Goal: Task Accomplishment & Management: Manage account settings

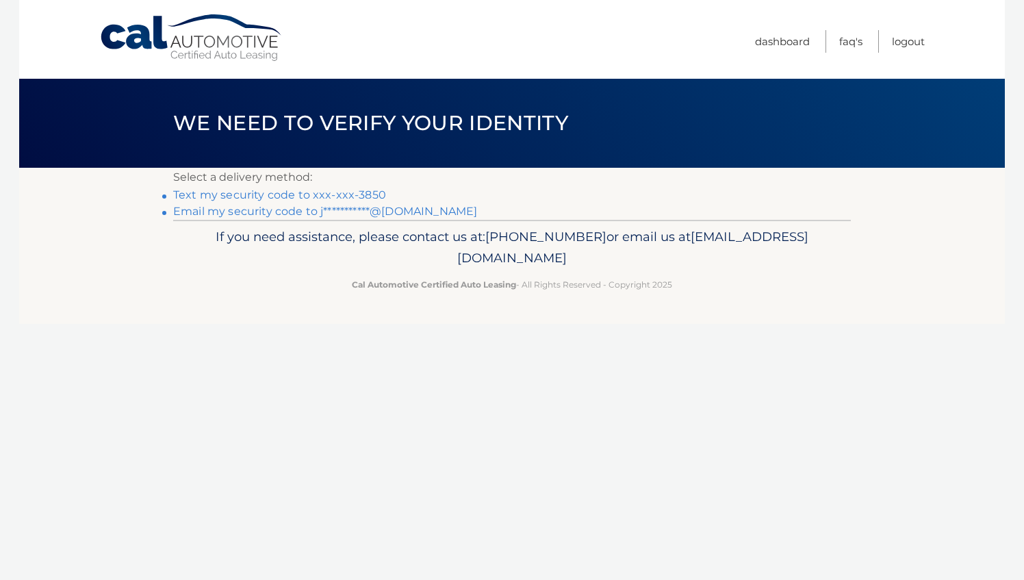
click at [366, 190] on link "Text my security code to xxx-xxx-3850" at bounding box center [279, 194] width 213 height 13
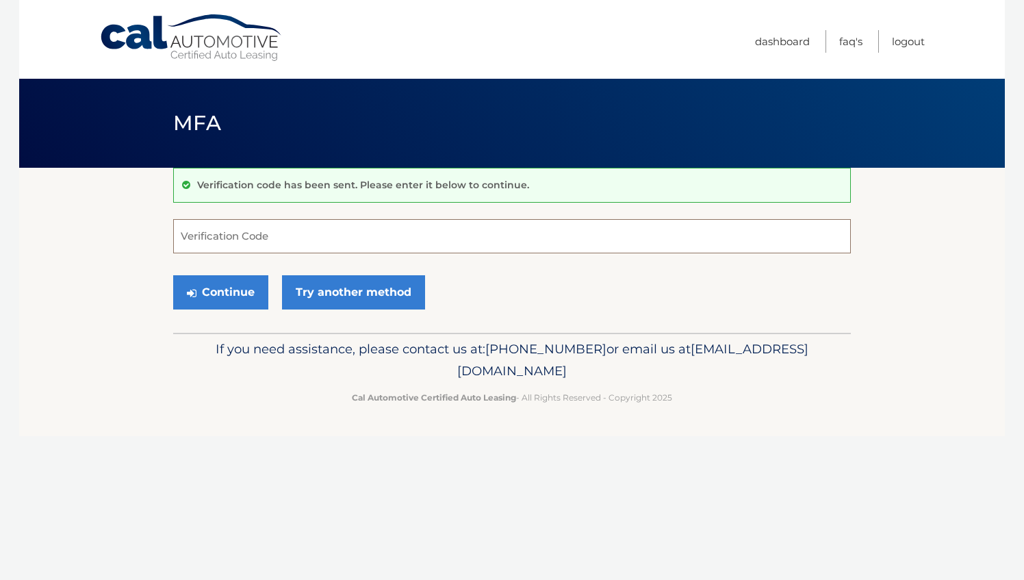
click at [361, 246] on input "Verification Code" at bounding box center [512, 236] width 678 height 34
type input "905708"
click at [235, 293] on button "Continue" at bounding box center [220, 292] width 95 height 34
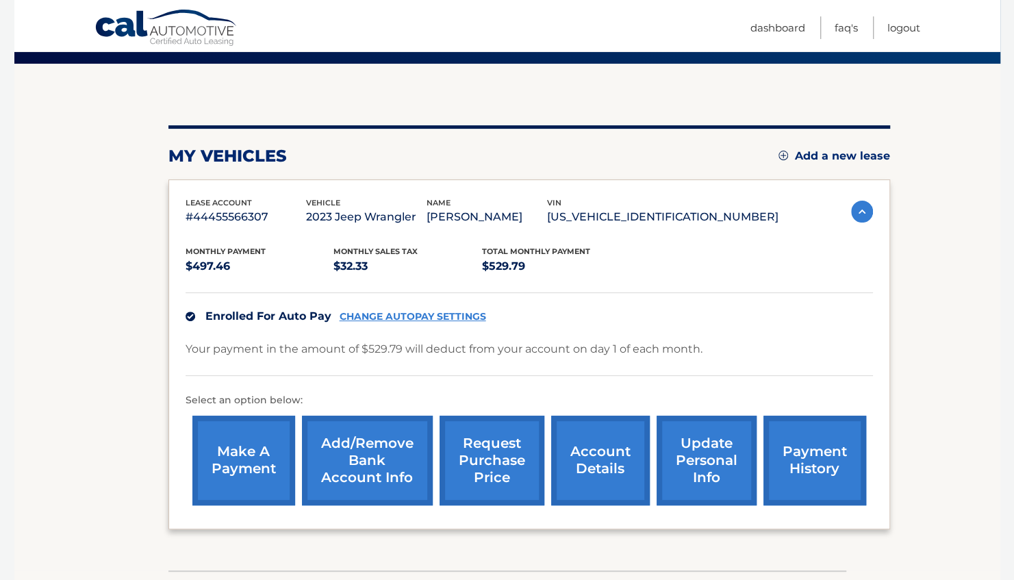
scroll to position [104, 0]
click at [576, 450] on link "account details" at bounding box center [600, 461] width 99 height 90
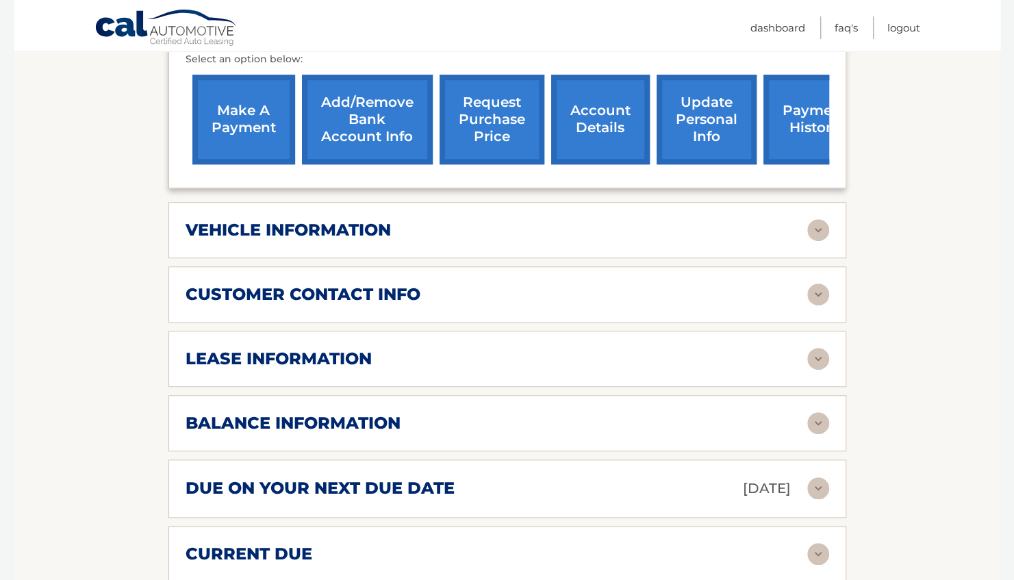
scroll to position [509, 0]
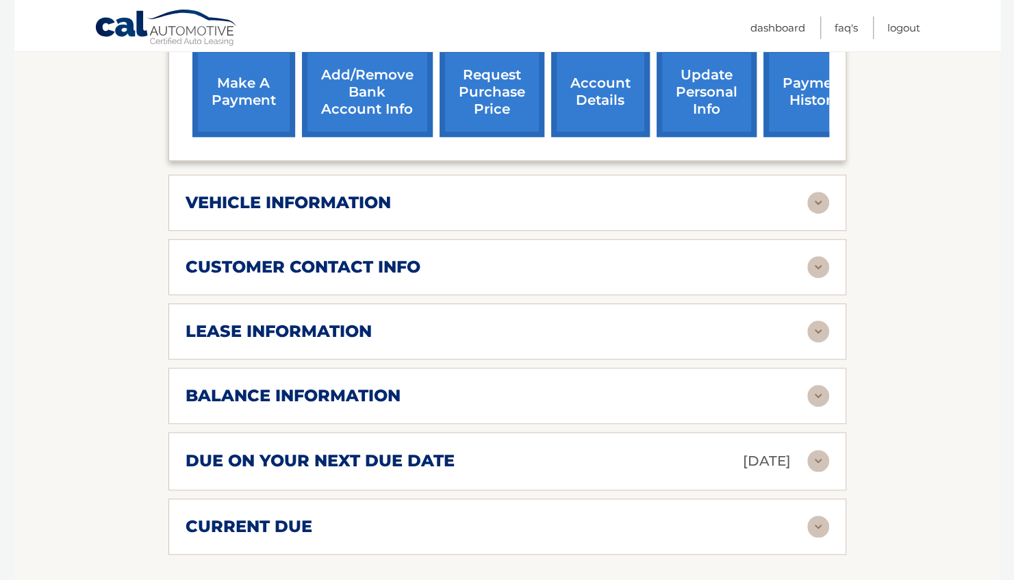
click at [813, 385] on img at bounding box center [818, 396] width 22 height 22
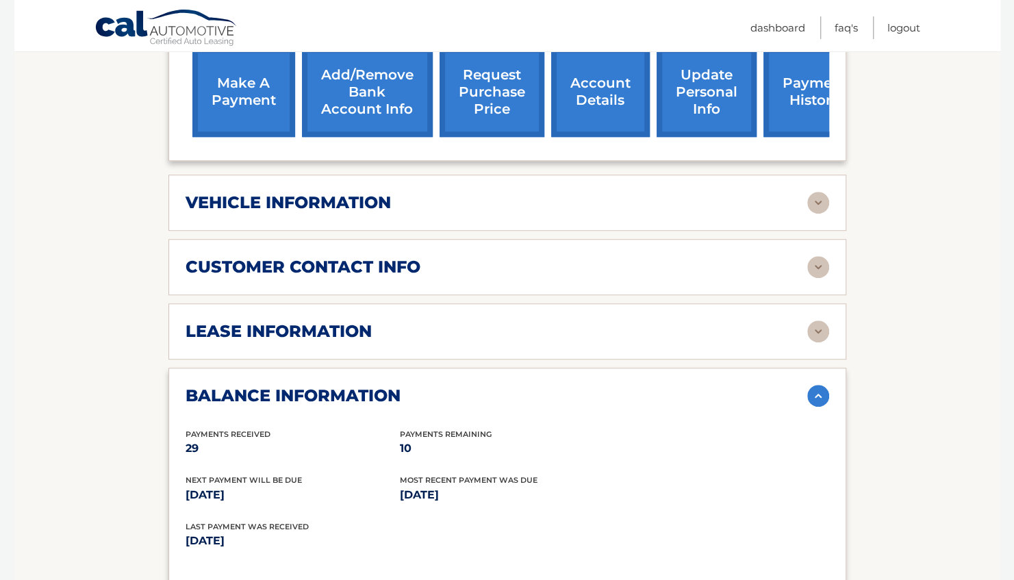
click at [820, 320] on img at bounding box center [818, 331] width 22 height 22
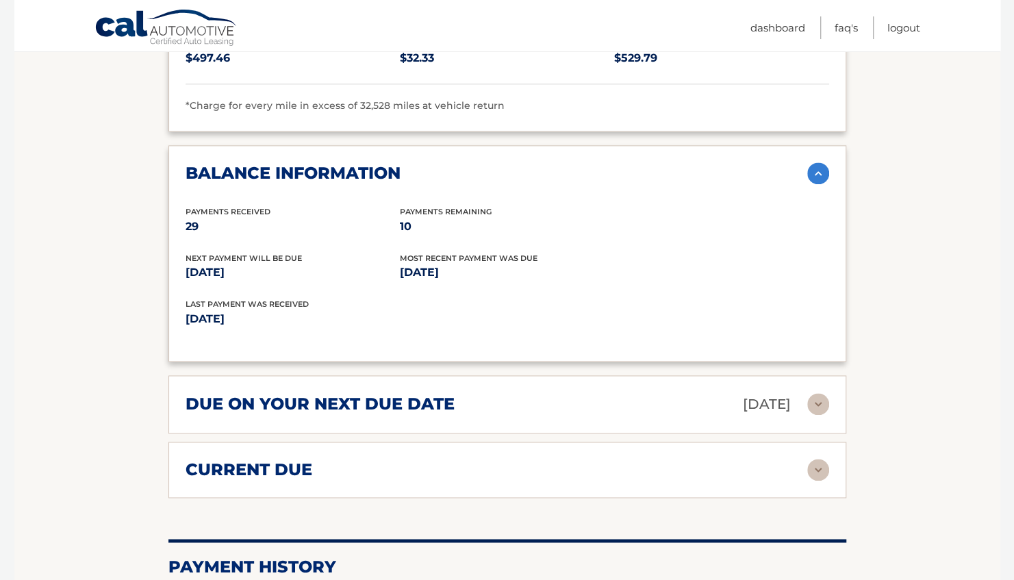
scroll to position [997, 0]
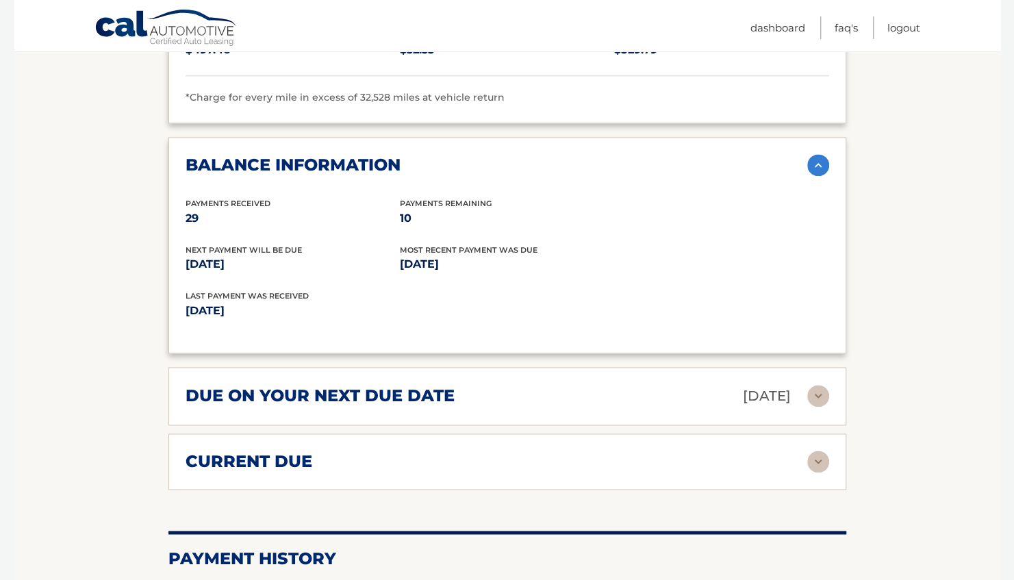
click at [822, 385] on img at bounding box center [818, 396] width 22 height 22
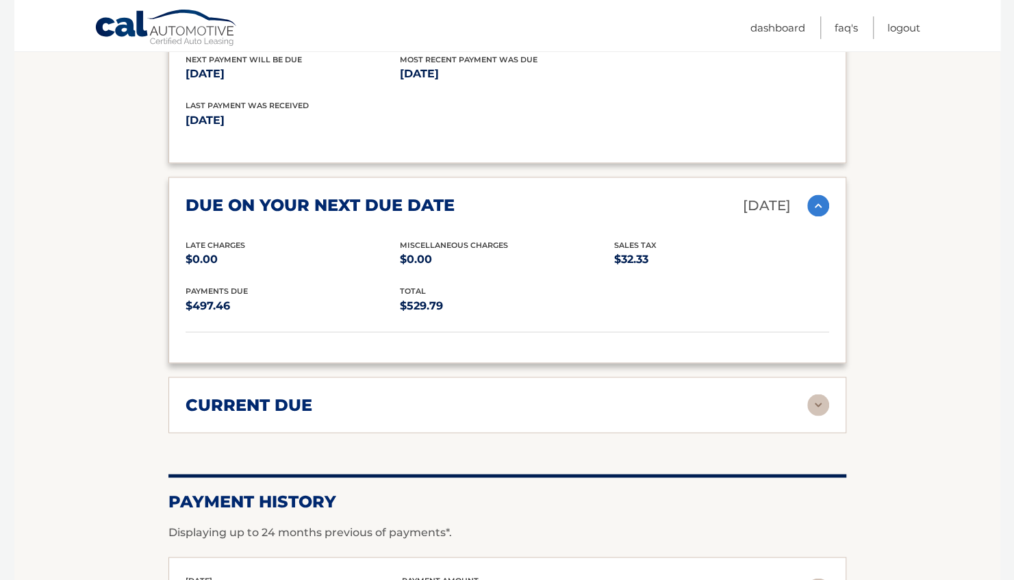
scroll to position [1191, 0]
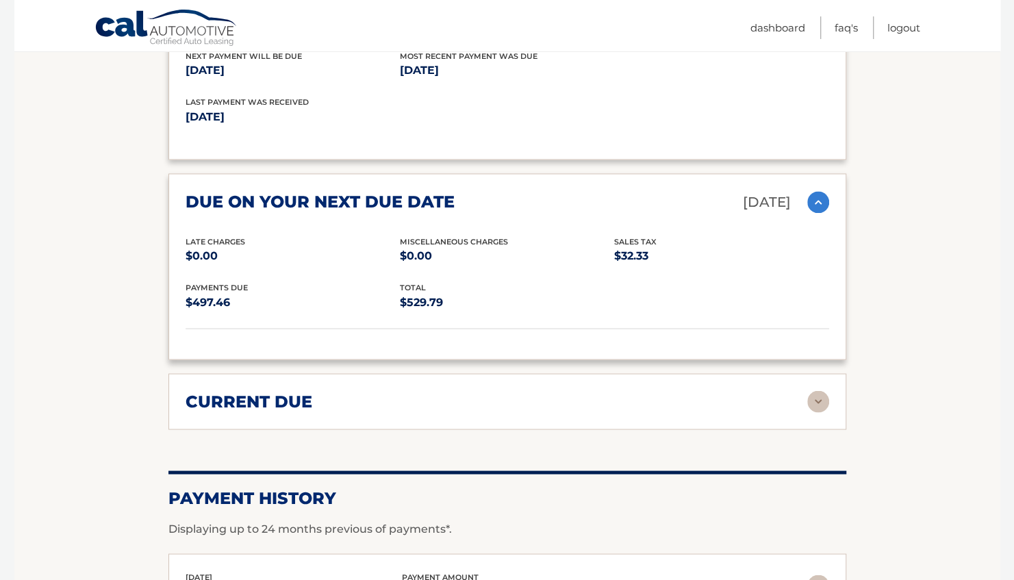
click at [826, 390] on img at bounding box center [818, 401] width 22 height 22
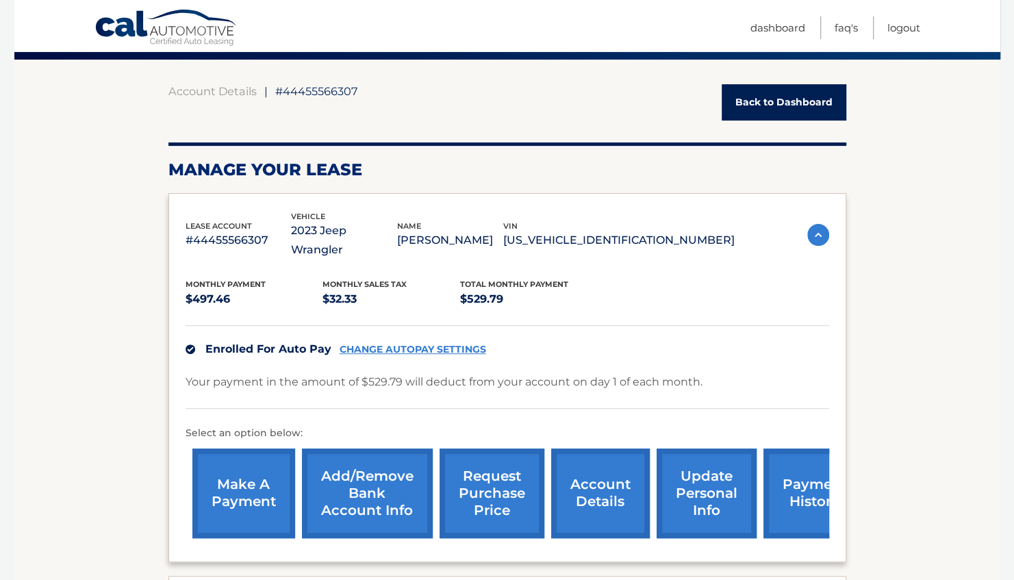
scroll to position [11, 0]
